Goal: Information Seeking & Learning: Learn about a topic

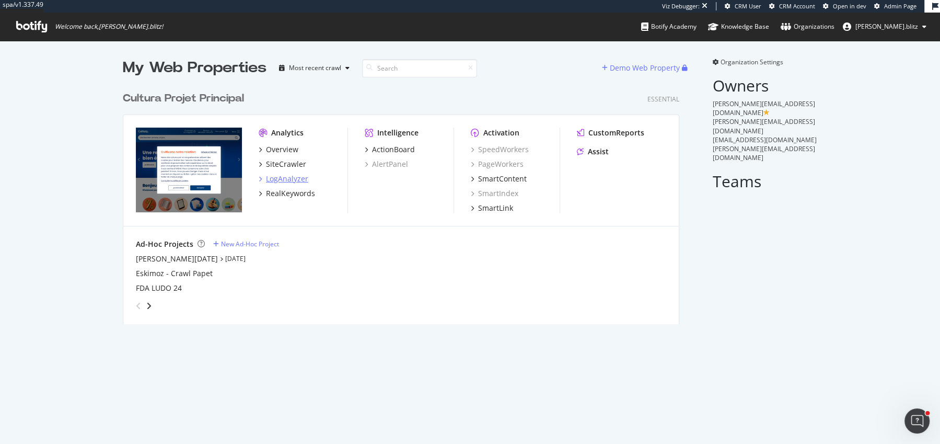
click at [283, 175] on div "LogAnalyzer" at bounding box center [287, 178] width 42 height 10
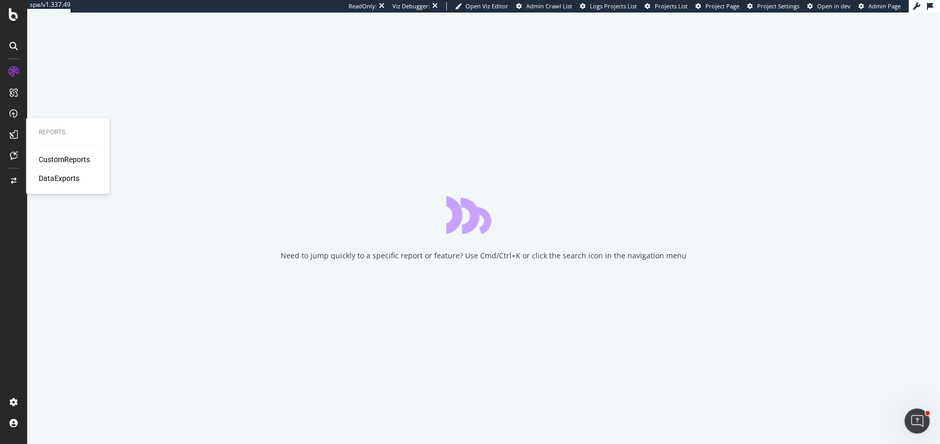
click at [45, 157] on div "CustomReports" at bounding box center [64, 159] width 51 height 10
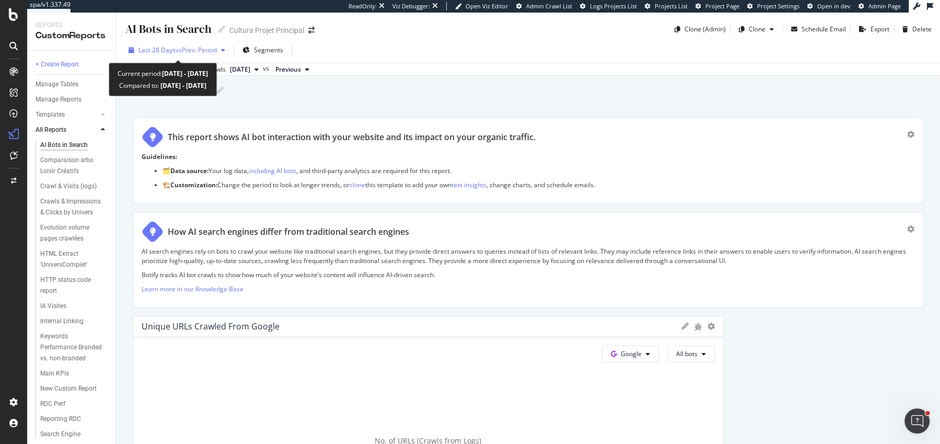
click at [160, 50] on span "Last 28 Days" at bounding box center [156, 49] width 37 height 9
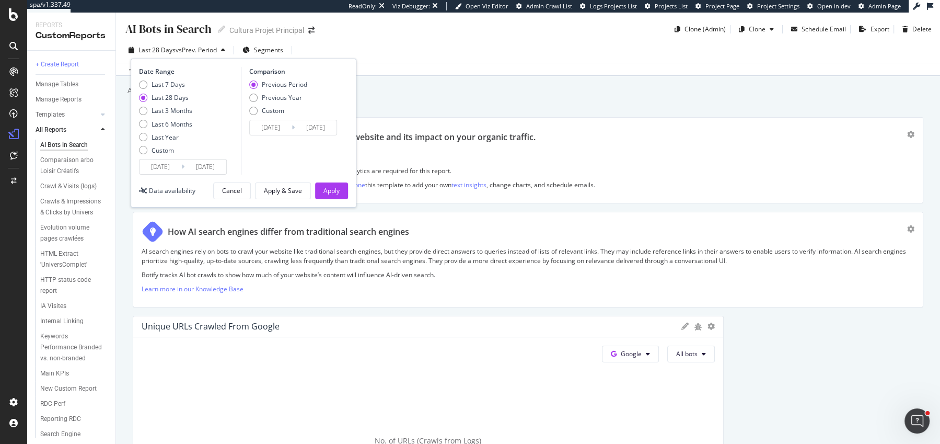
click at [158, 115] on div "Last 7 Days Last 28 Days Last 3 Months Last 6 Months Last Year Custom" at bounding box center [165, 119] width 53 height 79
click at [158, 119] on div "Last 7 Days Last 28 Days Last 3 Months Last 6 Months Last Year Custom" at bounding box center [165, 119] width 53 height 79
click at [178, 133] on div "Last Year" at bounding box center [165, 137] width 53 height 9
type input "2024/10/01"
type input "2023/10/02"
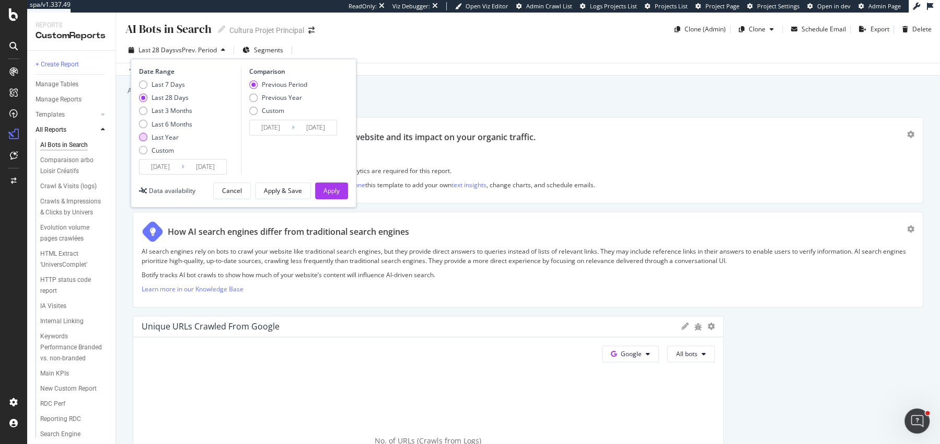
type input "2024/09/30"
click at [177, 126] on div "Last 6 Months" at bounding box center [172, 124] width 41 height 9
type input "2025/03/31"
type input "2024/09/28"
type input "2025/03/30"
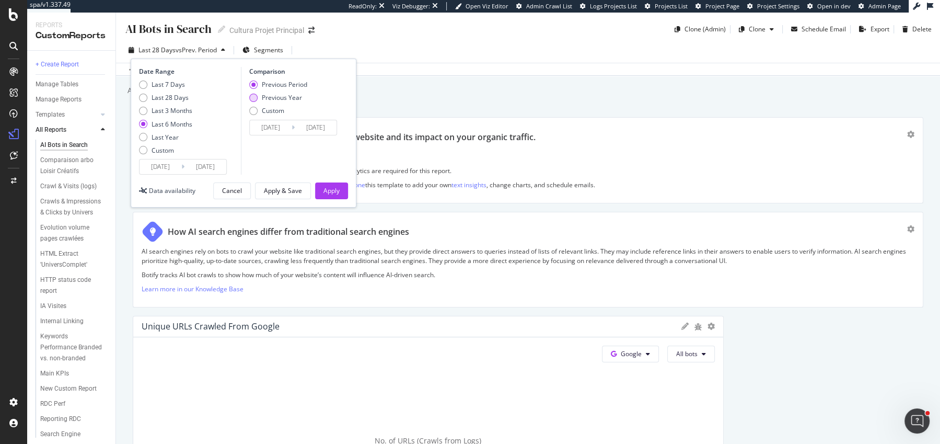
click at [286, 97] on div "Previous Year" at bounding box center [282, 97] width 40 height 9
type input "2024/04/01"
type input "2024/10/01"
click at [344, 192] on button "Apply" at bounding box center [331, 190] width 33 height 17
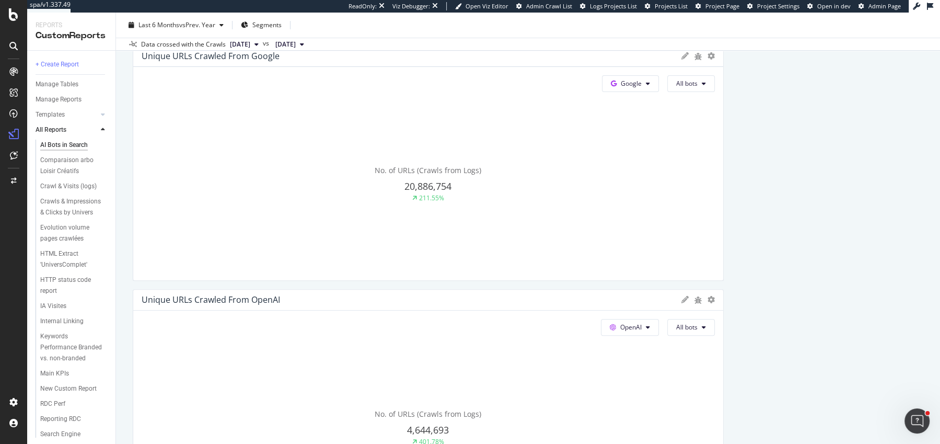
scroll to position [272, 0]
click at [515, 227] on div "No. of URLs (Crawls from Logs) 20,886,754 211.55%" at bounding box center [428, 182] width 573 height 176
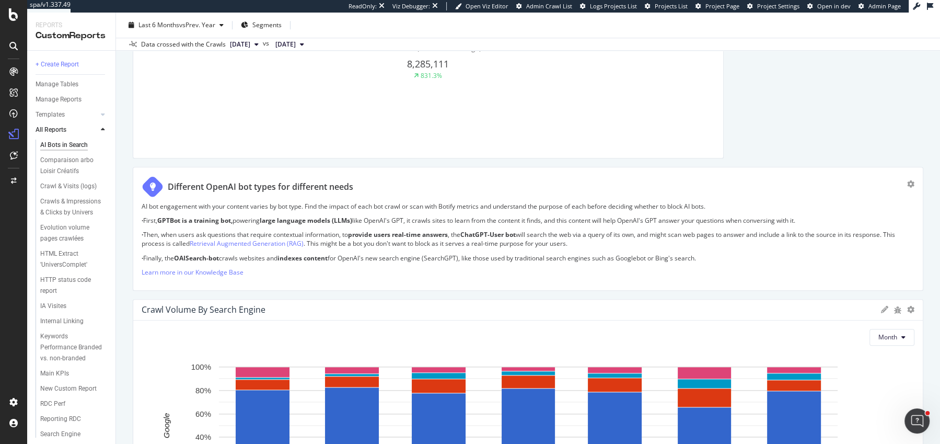
scroll to position [1062, 0]
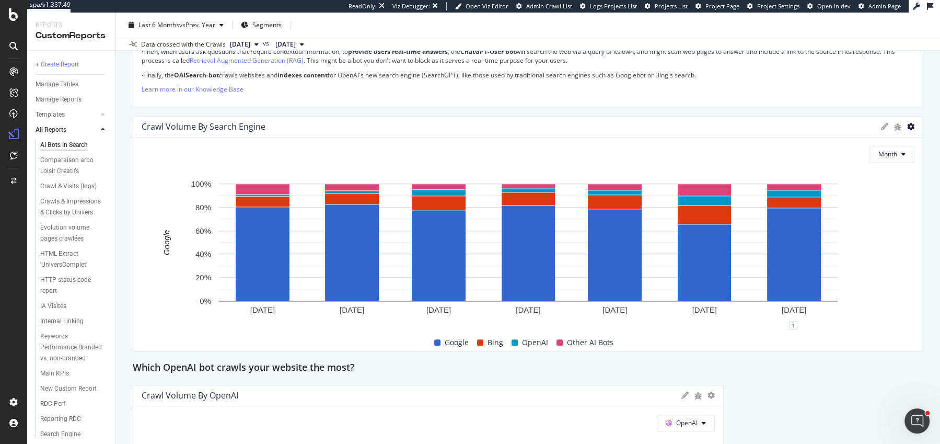
click at [910, 126] on icon at bounding box center [910, 126] width 7 height 7
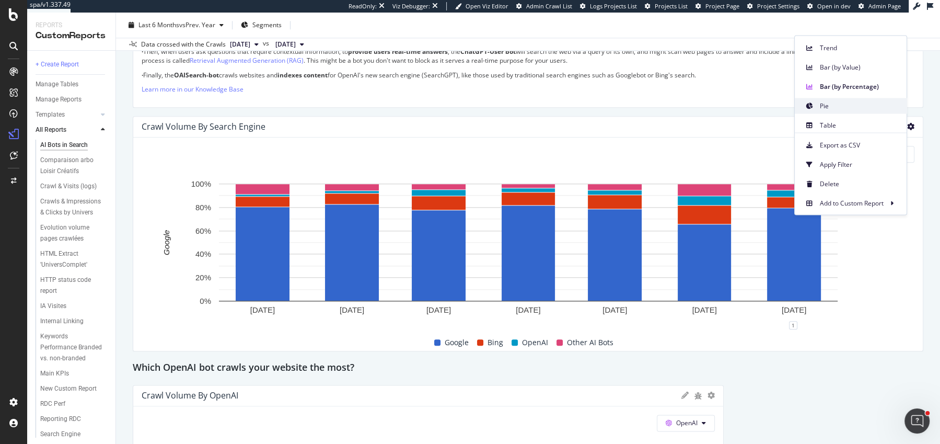
click at [834, 107] on span "Pie" at bounding box center [859, 105] width 78 height 9
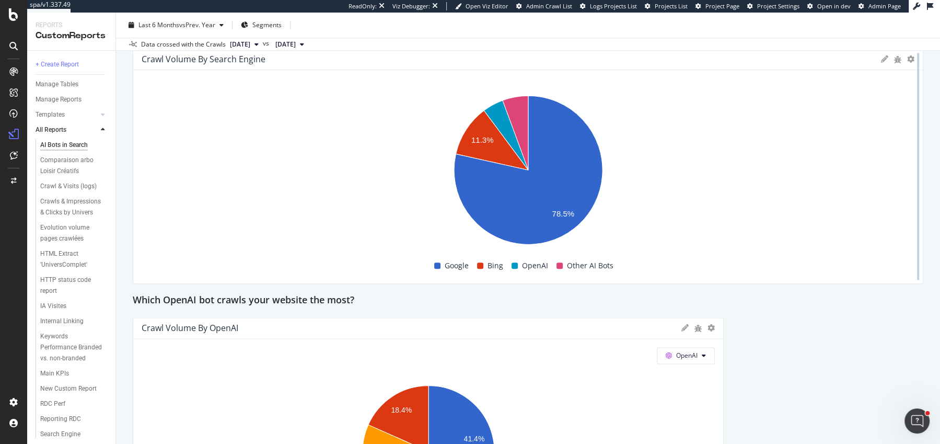
scroll to position [1121, 0]
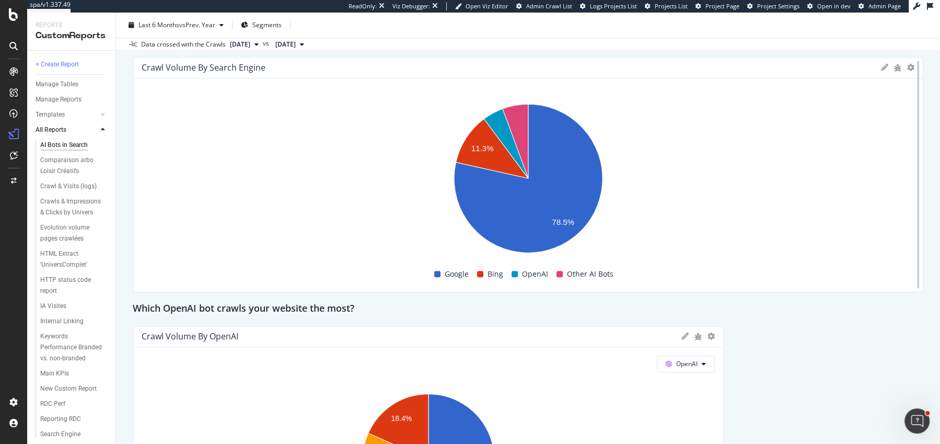
click at [913, 66] on div at bounding box center [918, 174] width 10 height 235
click at [912, 66] on icon at bounding box center [910, 67] width 7 height 7
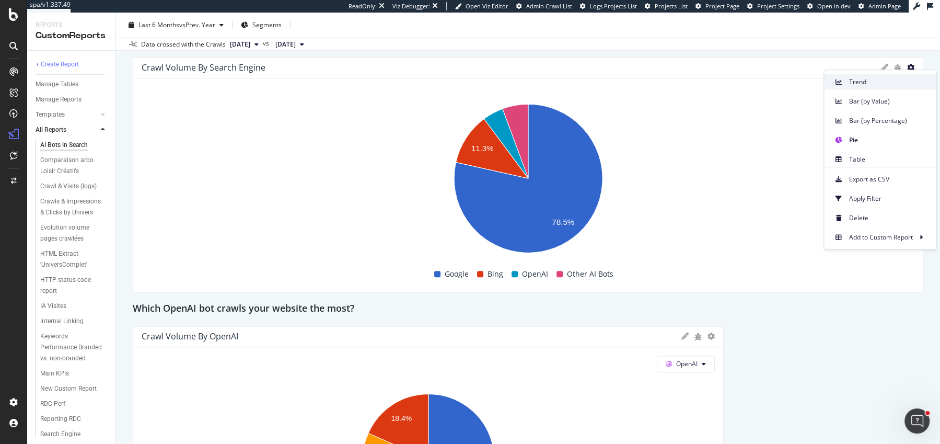
click at [854, 86] on span "Trend" at bounding box center [888, 81] width 78 height 9
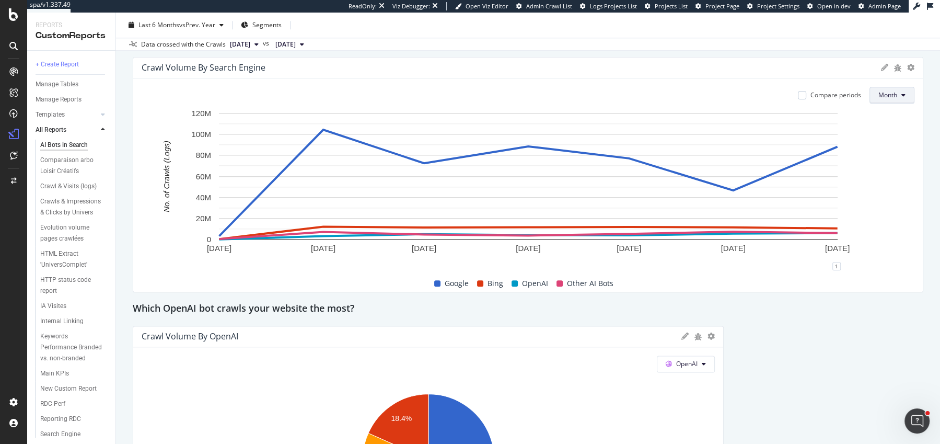
click at [895, 95] on span "Month" at bounding box center [887, 94] width 19 height 9
click at [884, 138] on div "Week" at bounding box center [888, 132] width 37 height 15
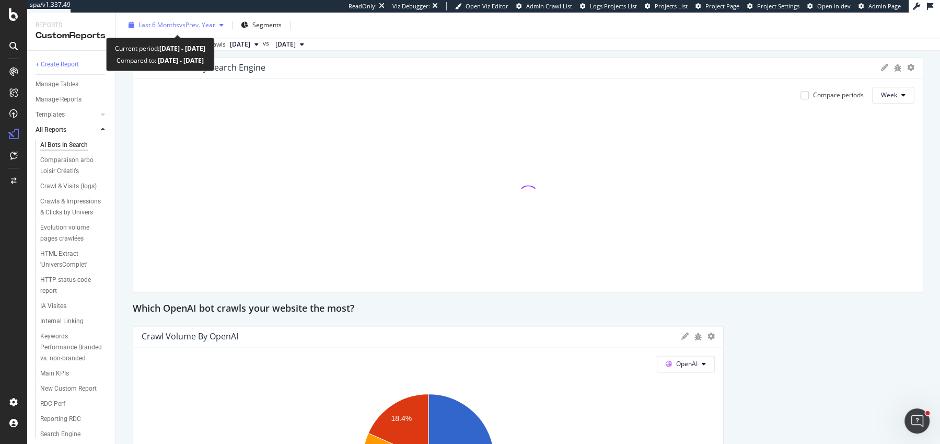
click at [190, 18] on div "Last 6 Months vs Prev. Year" at bounding box center [175, 25] width 103 height 16
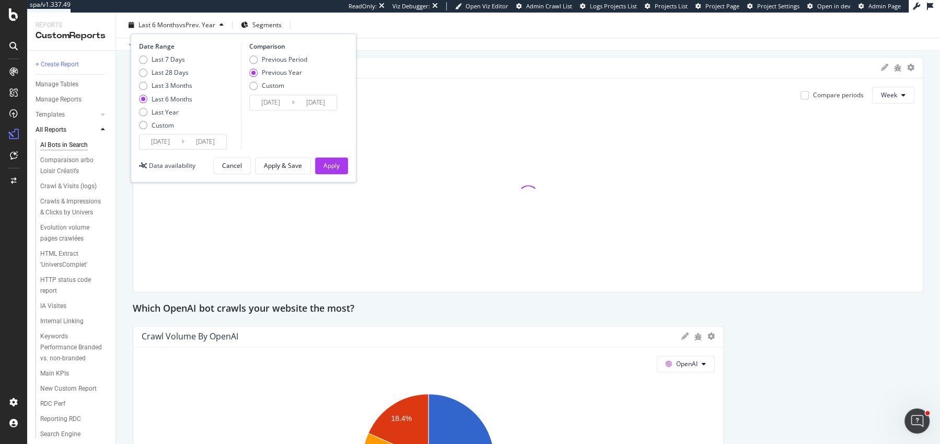
click at [156, 90] on div "Last 7 Days Last 28 Days Last 3 Months Last 6 Months Last Year Custom" at bounding box center [165, 94] width 53 height 79
click at [156, 86] on div "Last 3 Months" at bounding box center [172, 85] width 41 height 9
type input "2025/07/01"
type input "2024/07/02"
click at [325, 161] on div "Apply" at bounding box center [331, 165] width 16 height 9
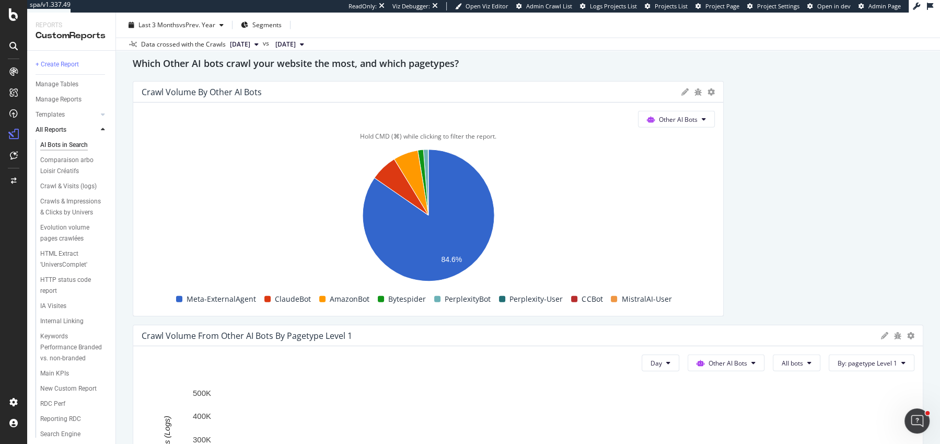
scroll to position [3218, 0]
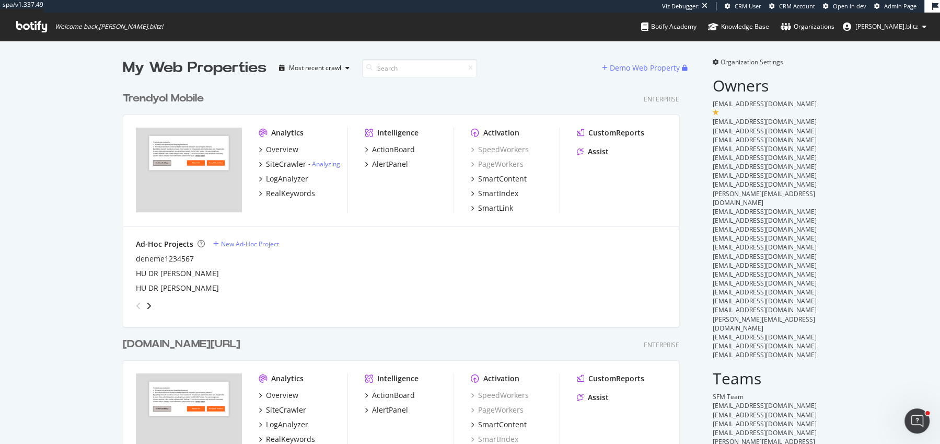
click at [163, 103] on div "Trendyol Mobile" at bounding box center [163, 98] width 81 height 15
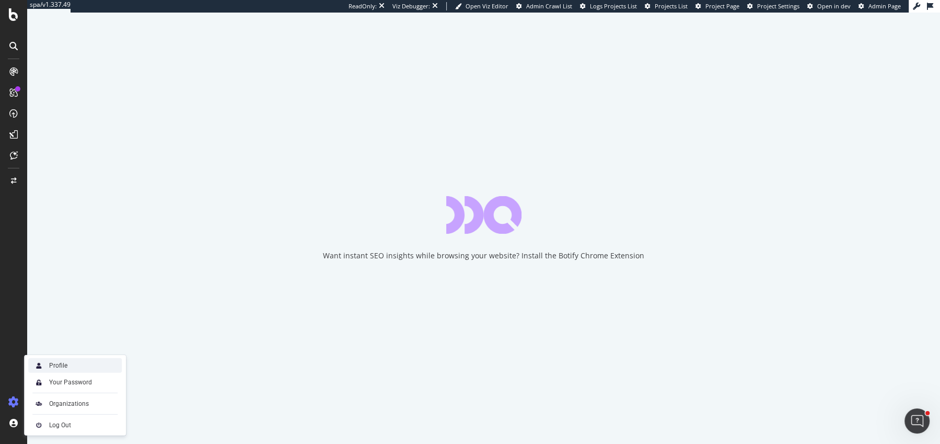
click at [64, 363] on div "Profile" at bounding box center [58, 365] width 18 height 8
click at [57, 349] on div "Settings" at bounding box center [54, 346] width 44 height 8
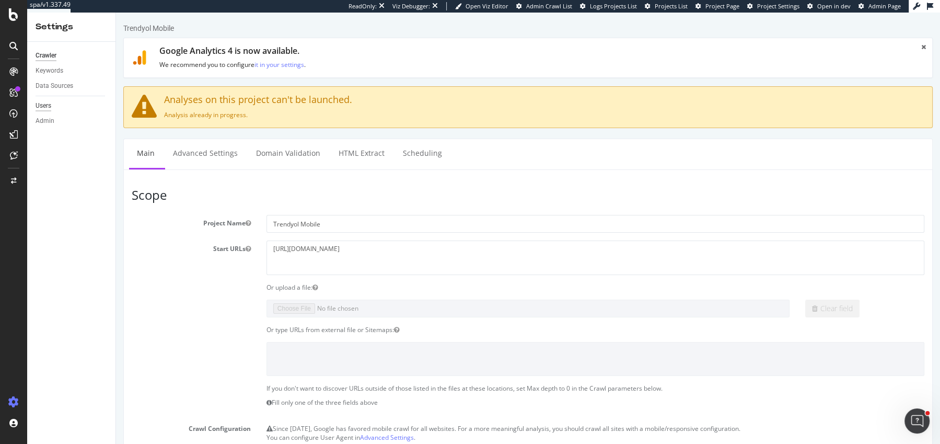
click at [47, 108] on div "Users" at bounding box center [44, 105] width 16 height 11
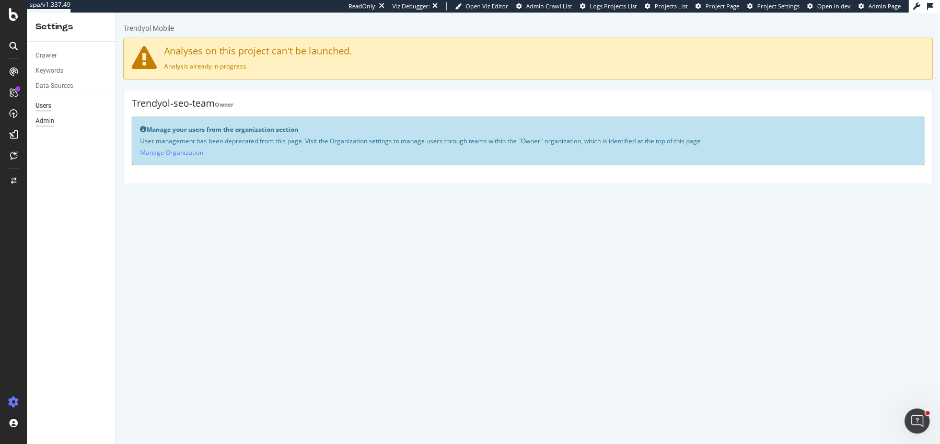
click at [45, 121] on div "Admin" at bounding box center [45, 120] width 19 height 11
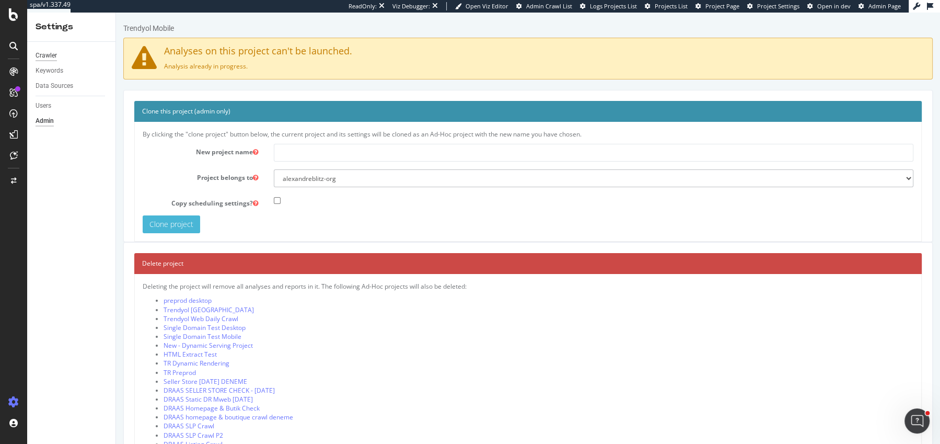
click at [49, 55] on div "Crawler" at bounding box center [46, 55] width 21 height 11
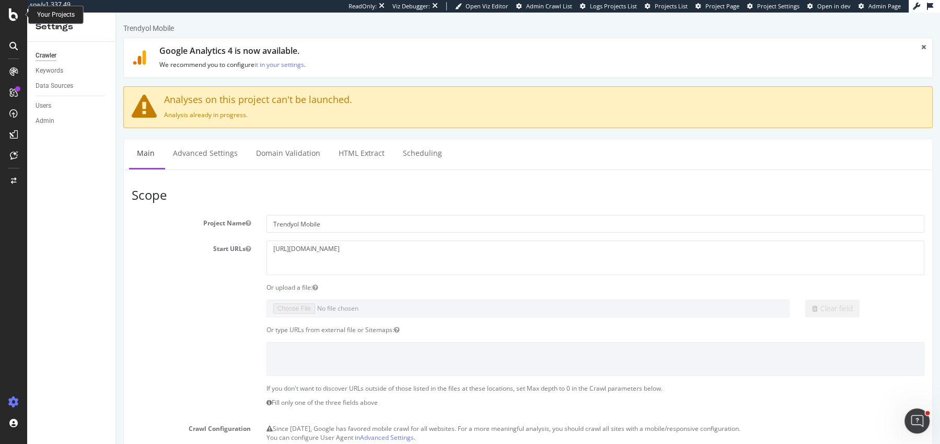
click at [13, 16] on icon at bounding box center [13, 14] width 9 height 13
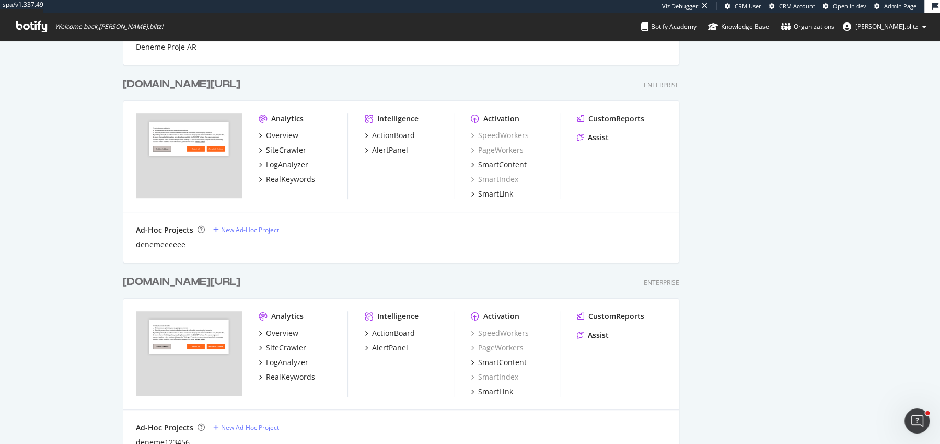
scroll to position [561, 0]
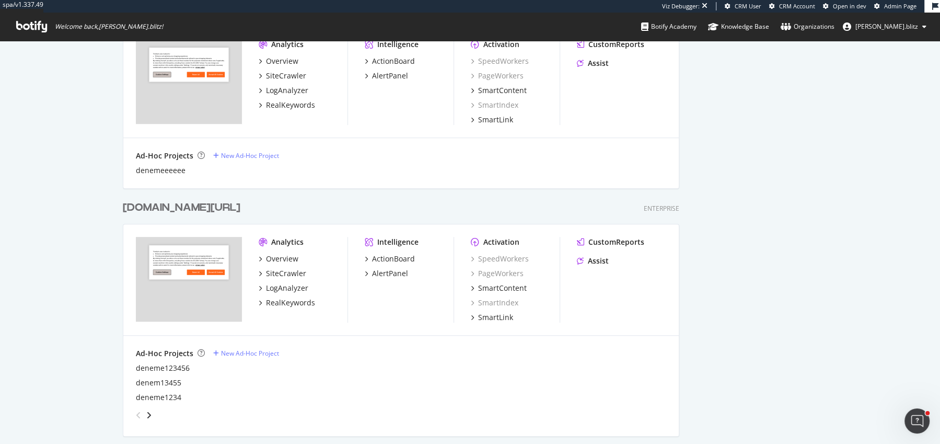
click at [204, 205] on div "trendyol.com/en" at bounding box center [182, 207] width 118 height 15
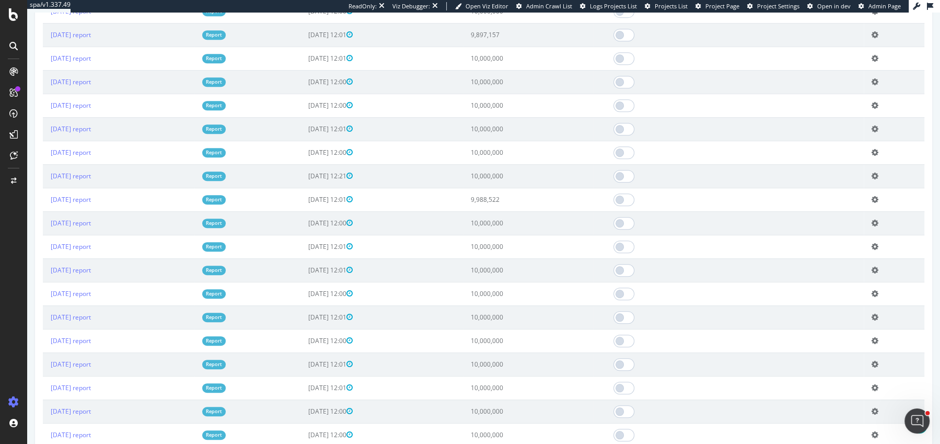
scroll to position [543, 0]
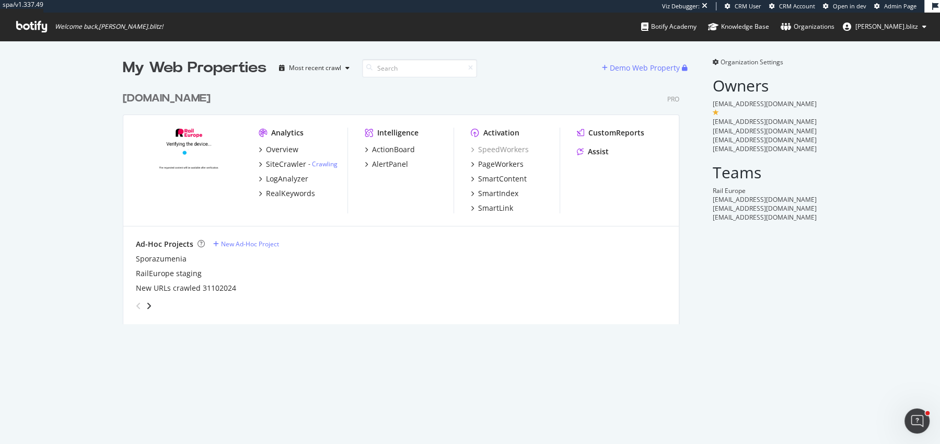
click at [593, 139] on div "CustomReports Assist" at bounding box center [621, 143] width 89 height 33
click at [597, 135] on div "CustomReports" at bounding box center [616, 132] width 56 height 10
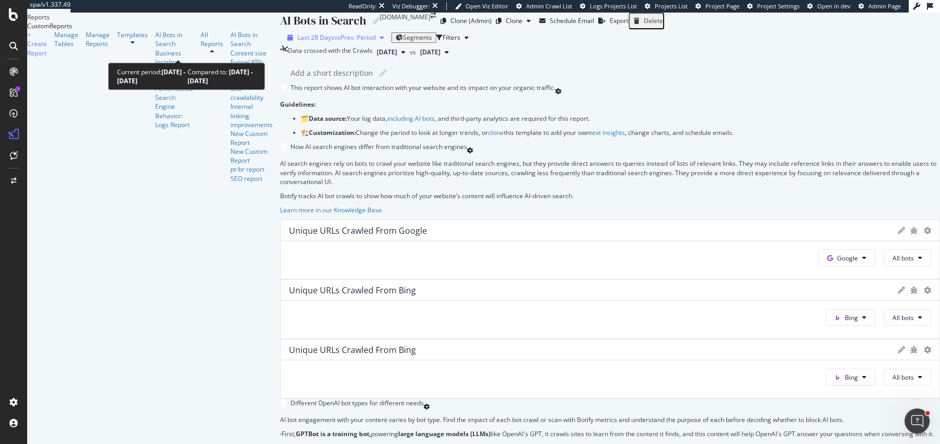
click at [283, 42] on div "Last 28 Days vs Prev. Period" at bounding box center [335, 37] width 105 height 9
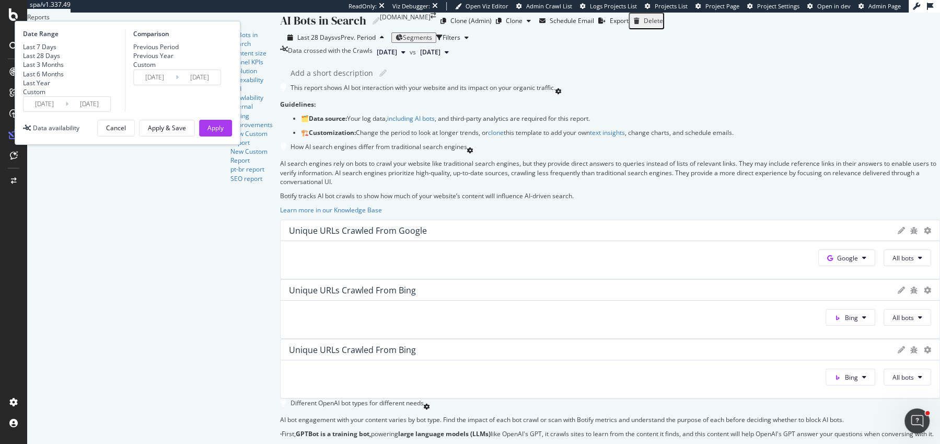
click at [64, 69] on div "Last 3 Months" at bounding box center [43, 64] width 41 height 9
type input "2025/06/30"
type input "2025/03/30"
type input "2025/06/29"
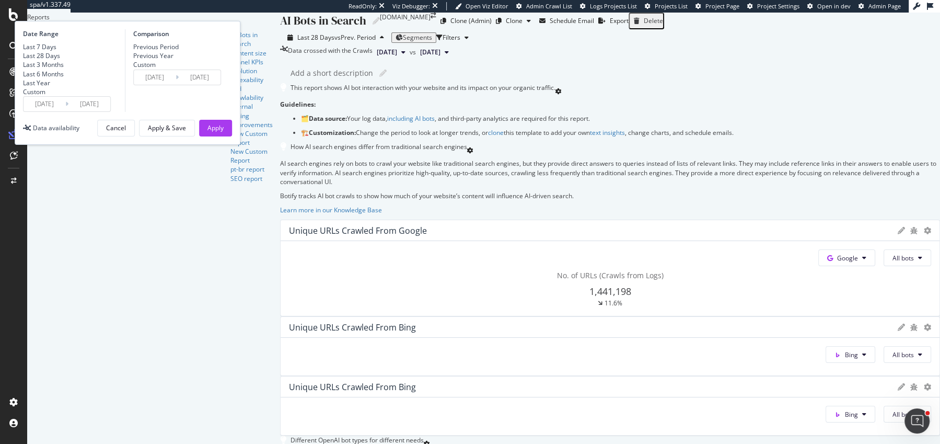
click at [173, 60] on div "Previous Year" at bounding box center [153, 55] width 40 height 9
type input "2024/07/01"
type input "2024/09/30"
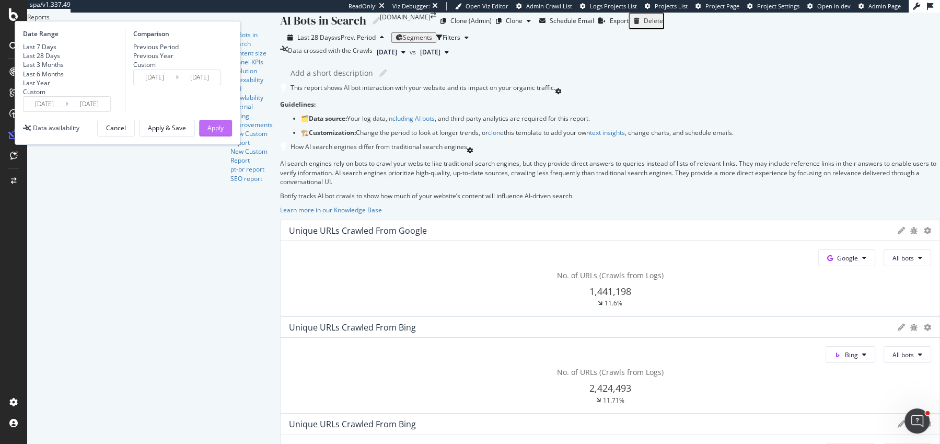
click at [224, 136] on div "Apply" at bounding box center [215, 128] width 16 height 16
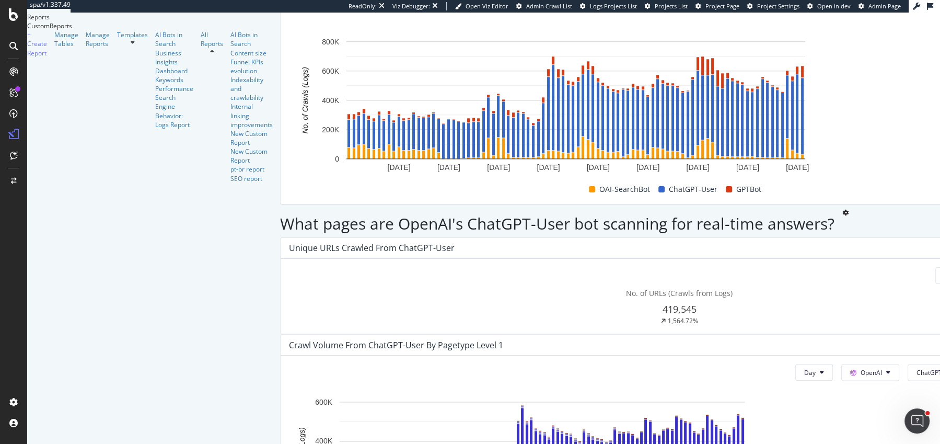
scroll to position [1119, 0]
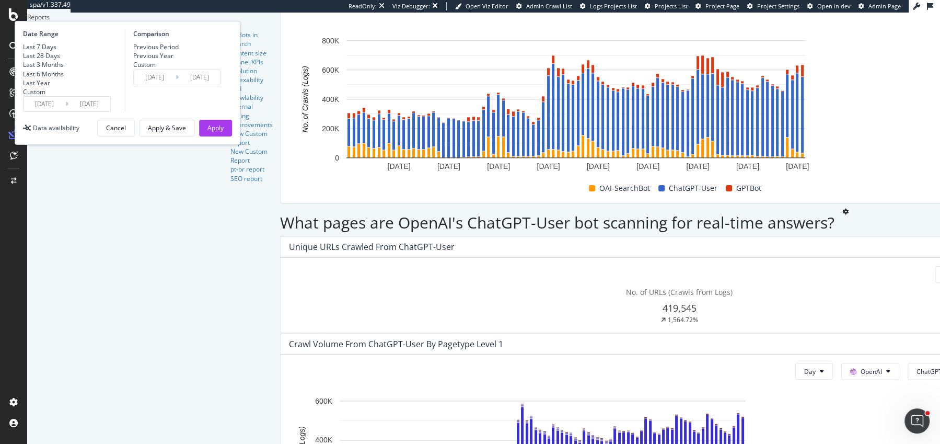
click at [23, 83] on div "Last Year" at bounding box center [23, 83] width 0 height 0
type input "2024/09/30"
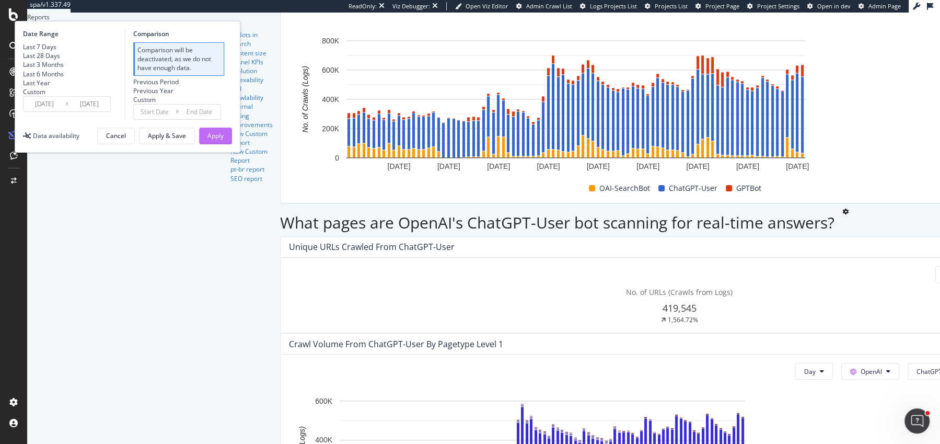
click at [224, 140] on div "Apply" at bounding box center [215, 135] width 16 height 9
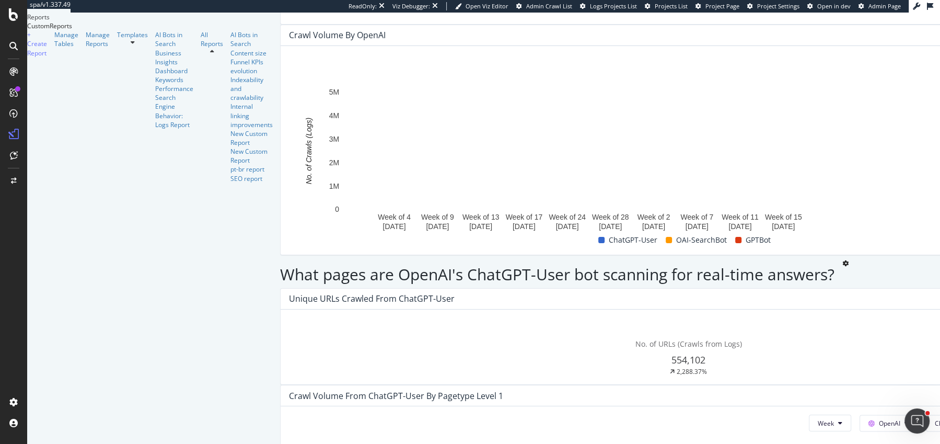
scroll to position [1064, 0]
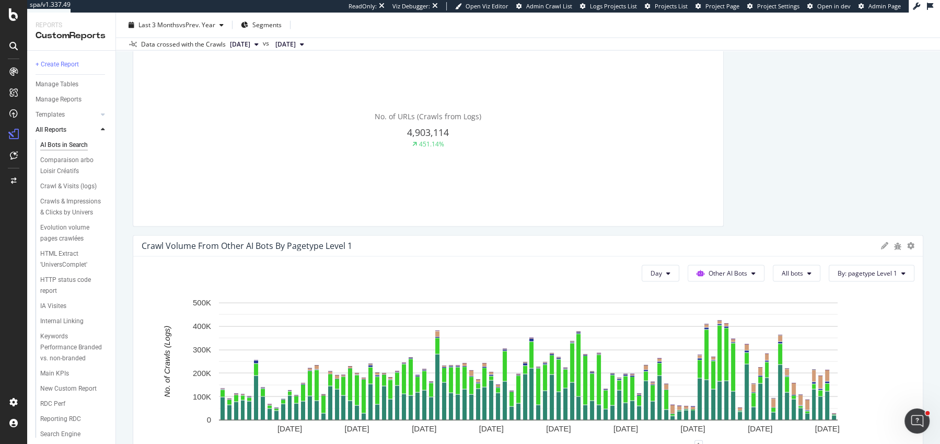
scroll to position [2407, 0]
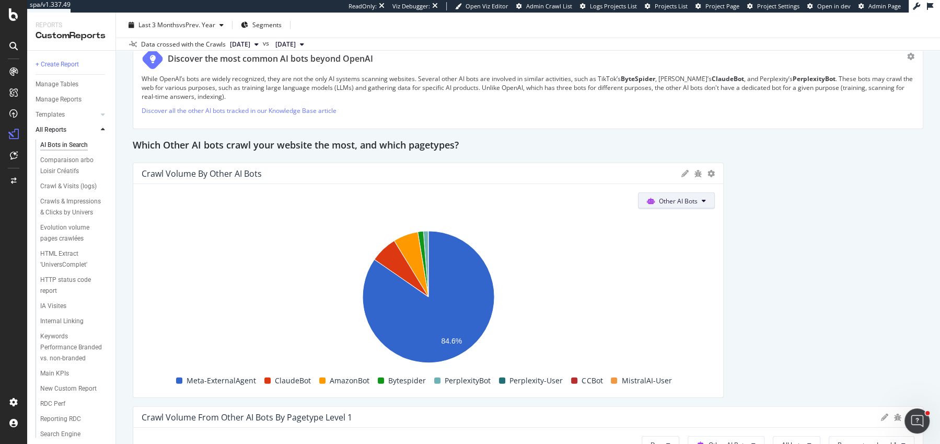
click at [670, 202] on span "Other AI Bots" at bounding box center [678, 200] width 39 height 9
click at [670, 263] on div "OpenAI" at bounding box center [676, 257] width 74 height 15
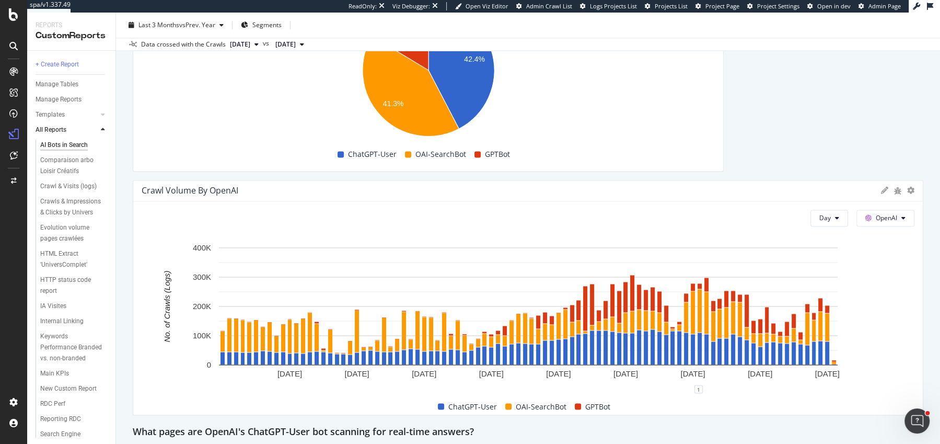
scroll to position [1656, 0]
